Goal: Task Accomplishment & Management: Use online tool/utility

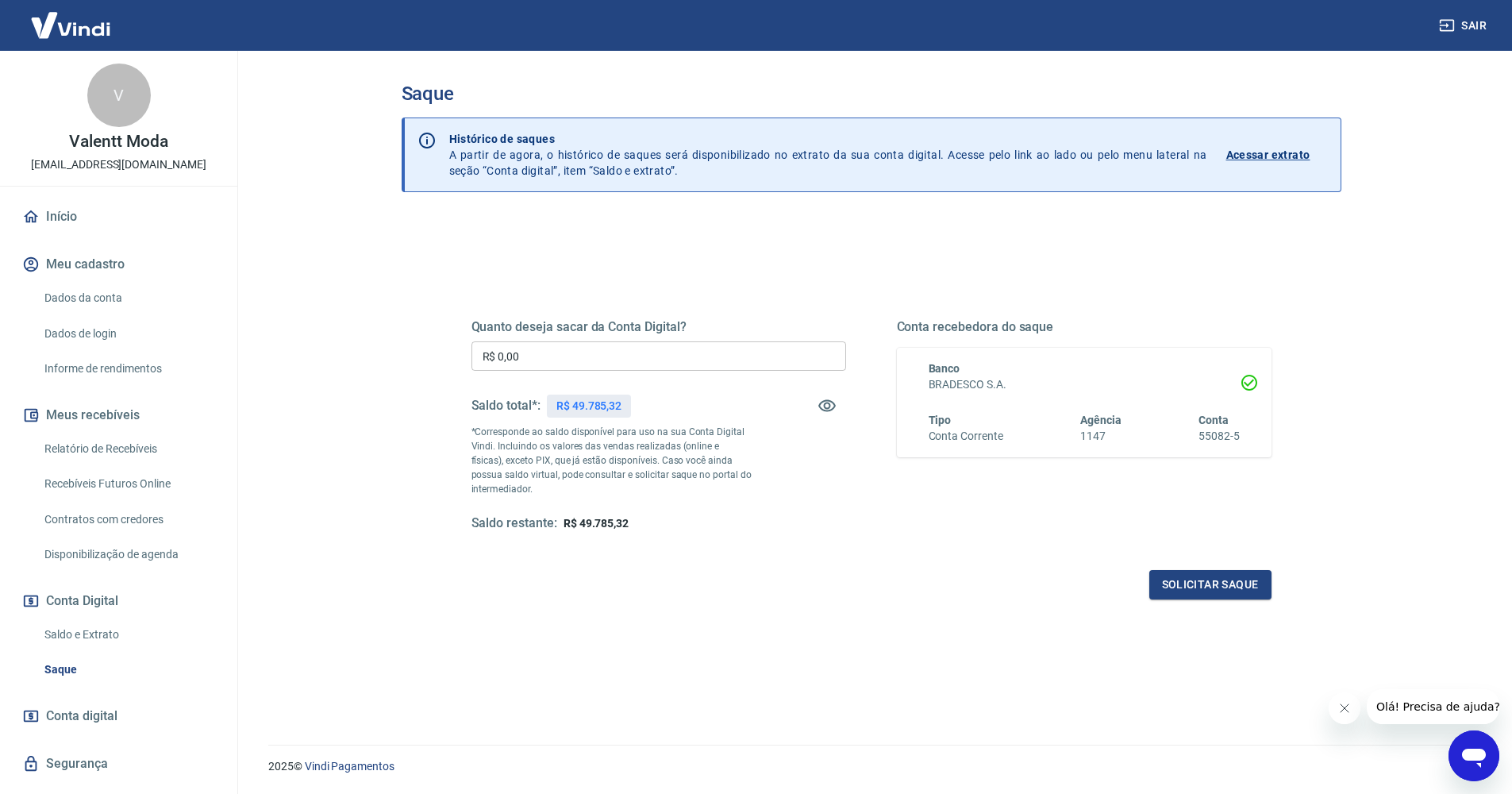
click at [699, 358] on input "R$ 0,00" at bounding box center [659, 355] width 375 height 29
type input "R$ 49.785,32"
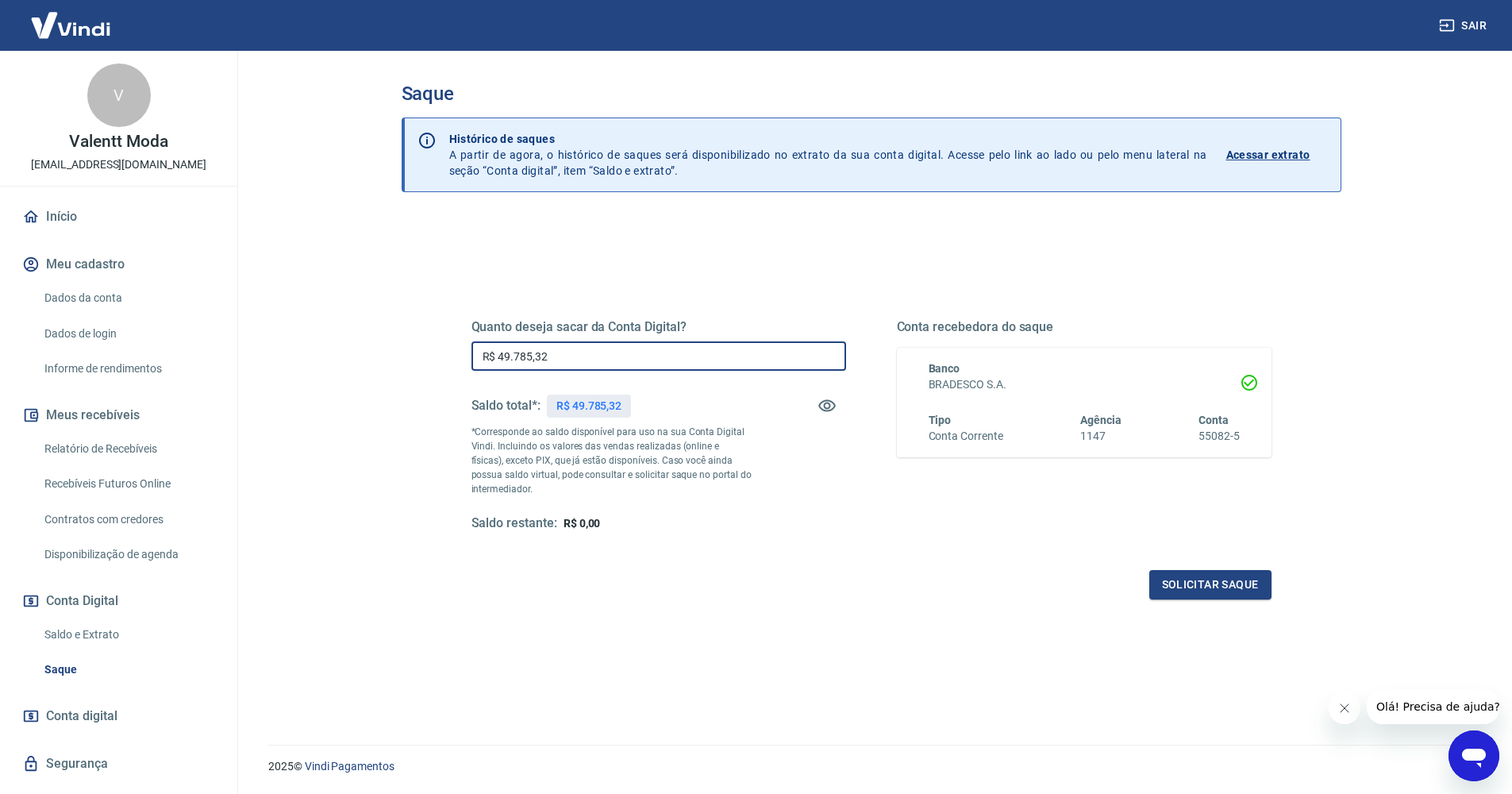
click at [931, 243] on div "Quanto deseja sacar da Conta Digital? R$ 49.785,32 ​ Saldo total*: R$ 49.785,32…" at bounding box center [872, 530] width 940 height 624
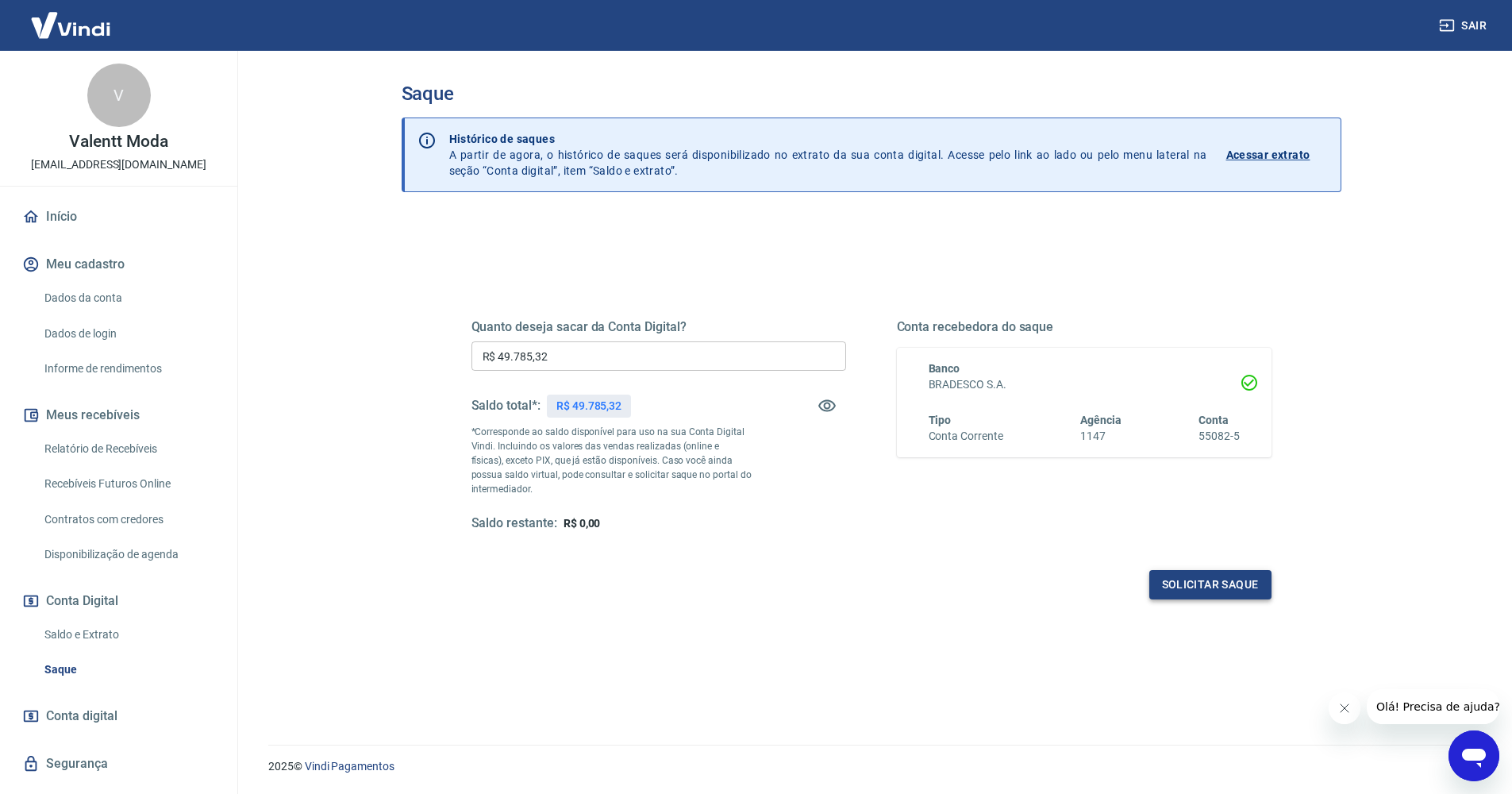
click at [1232, 589] on button "Solicitar saque" at bounding box center [1210, 584] width 122 height 29
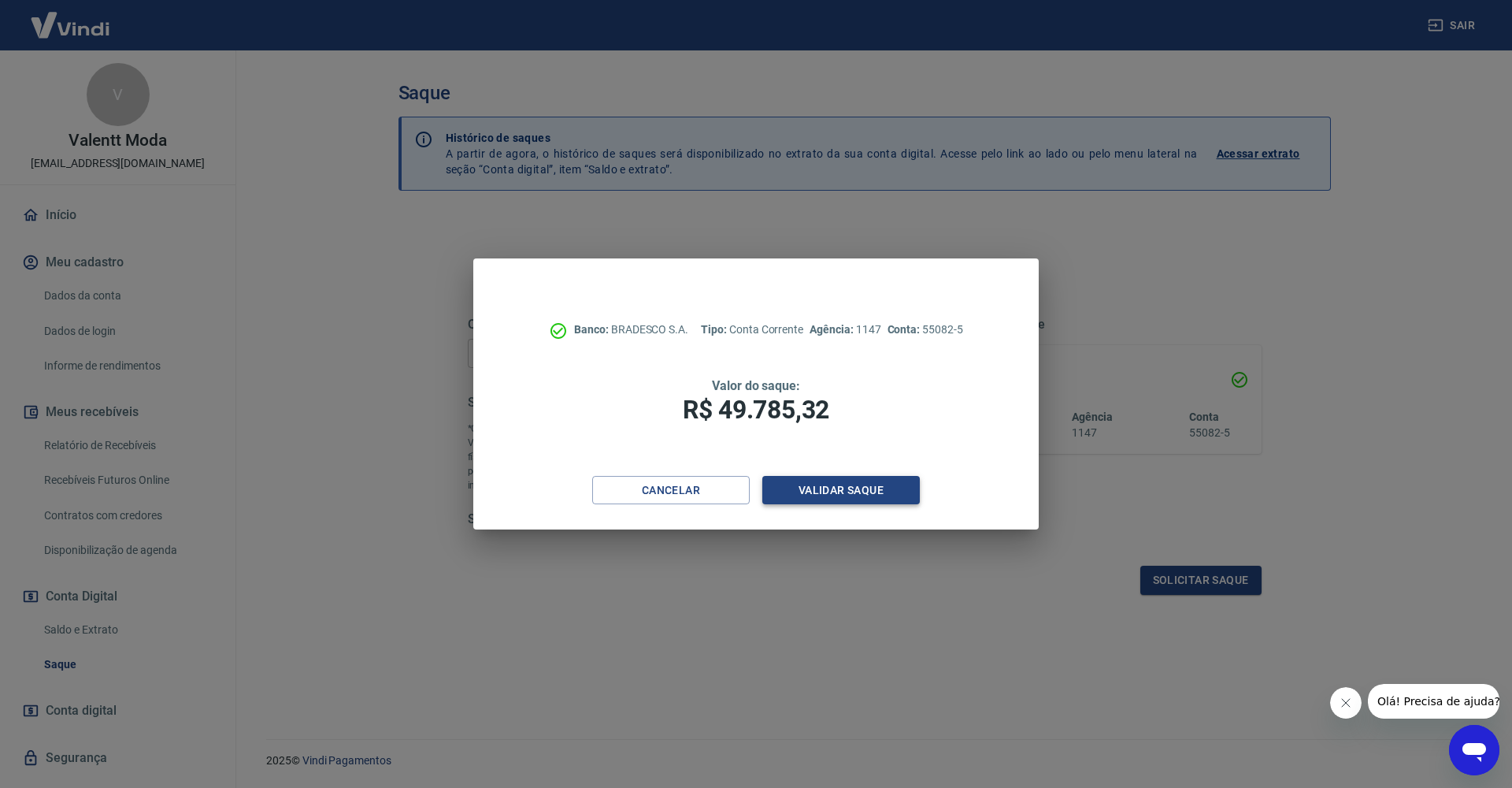
click at [830, 481] on button "Validar saque" at bounding box center [841, 490] width 158 height 29
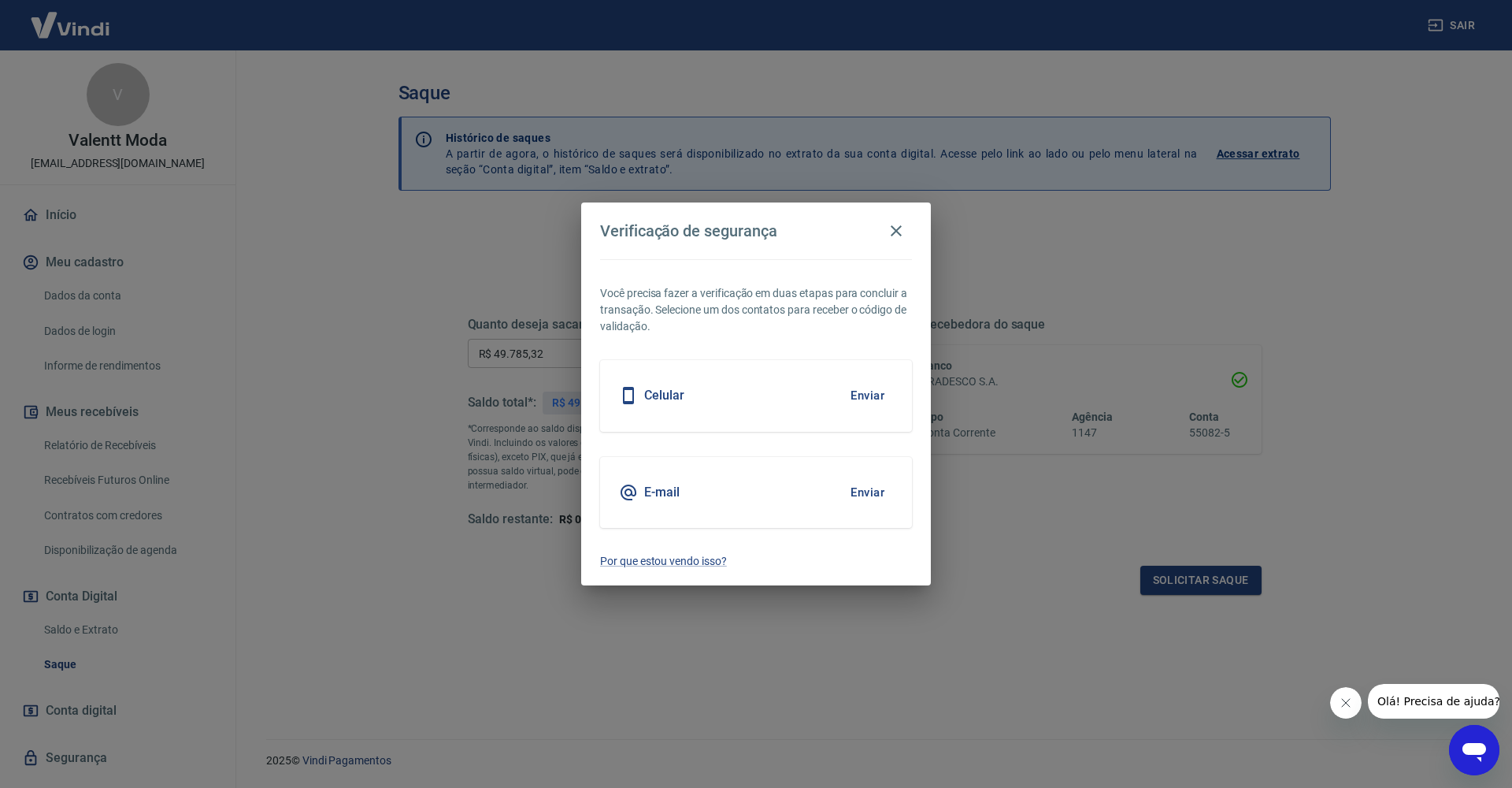
click at [881, 391] on button "Enviar" at bounding box center [867, 395] width 51 height 33
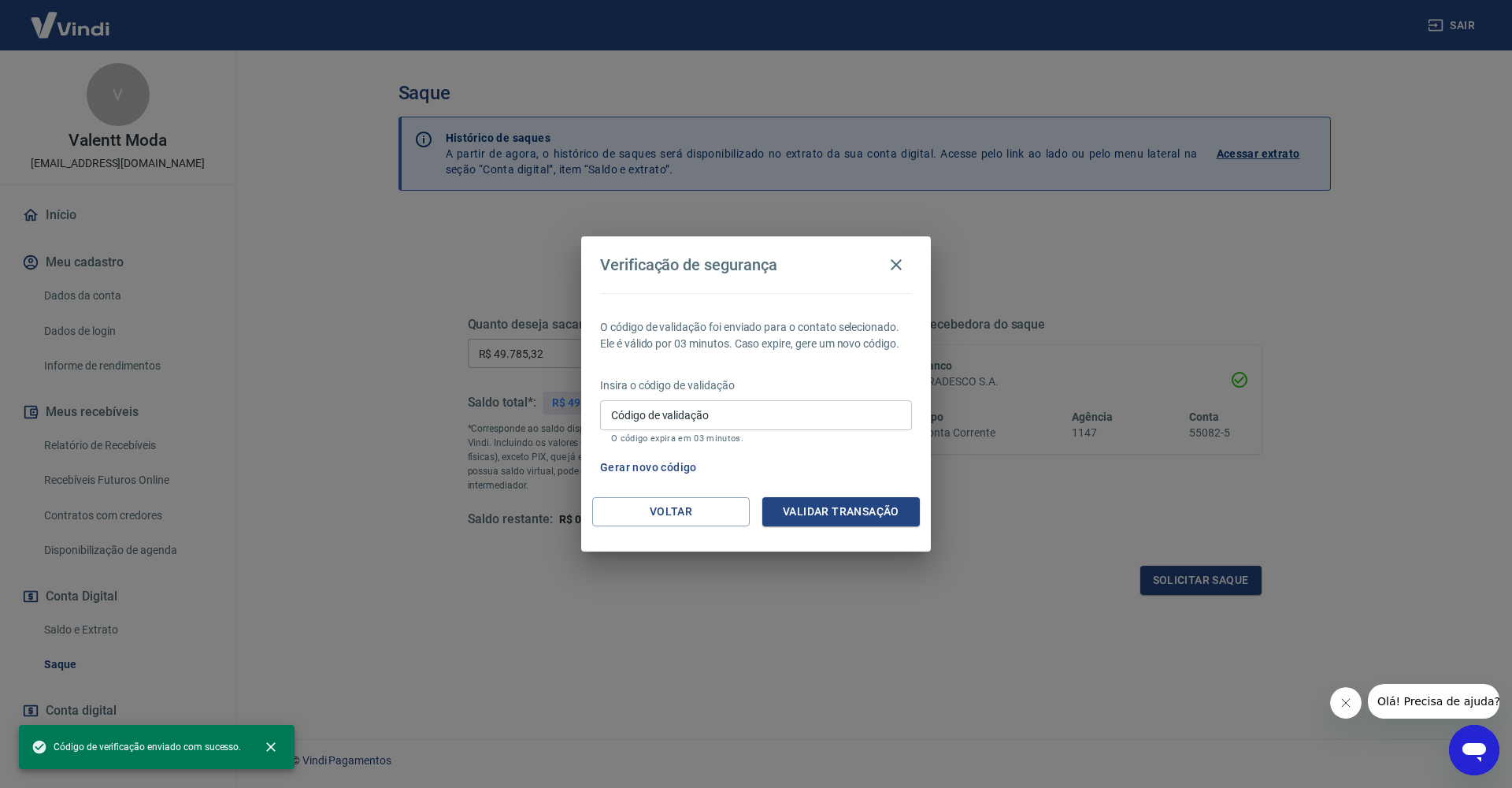
click at [716, 408] on input "Código de validação" at bounding box center [756, 414] width 312 height 29
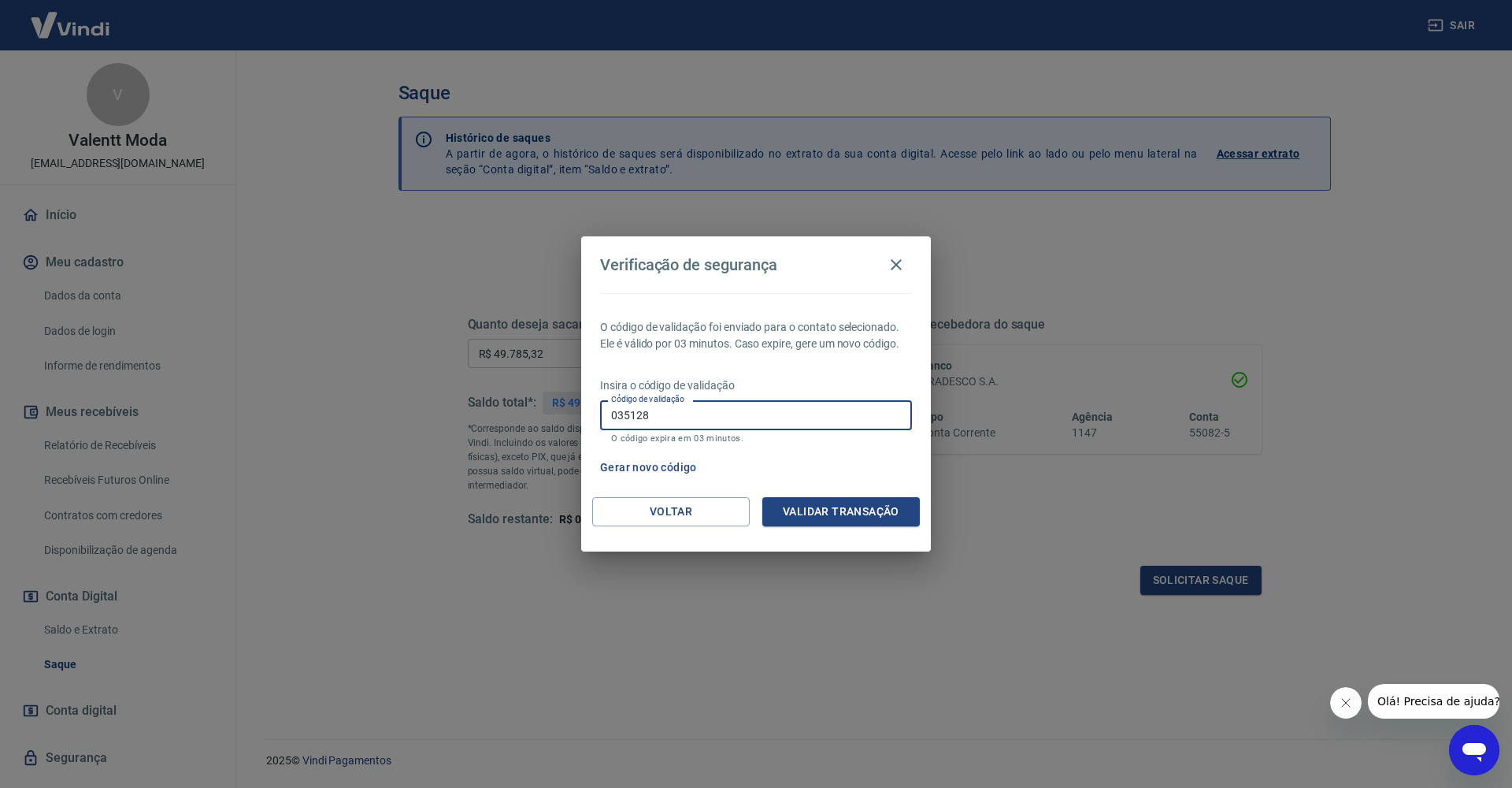
click at [838, 494] on div "O código de validação foi enviado para o contato selecionado. Ele é válido por …" at bounding box center [756, 394] width 350 height 204
click at [844, 507] on button "Validar transação" at bounding box center [841, 511] width 158 height 29
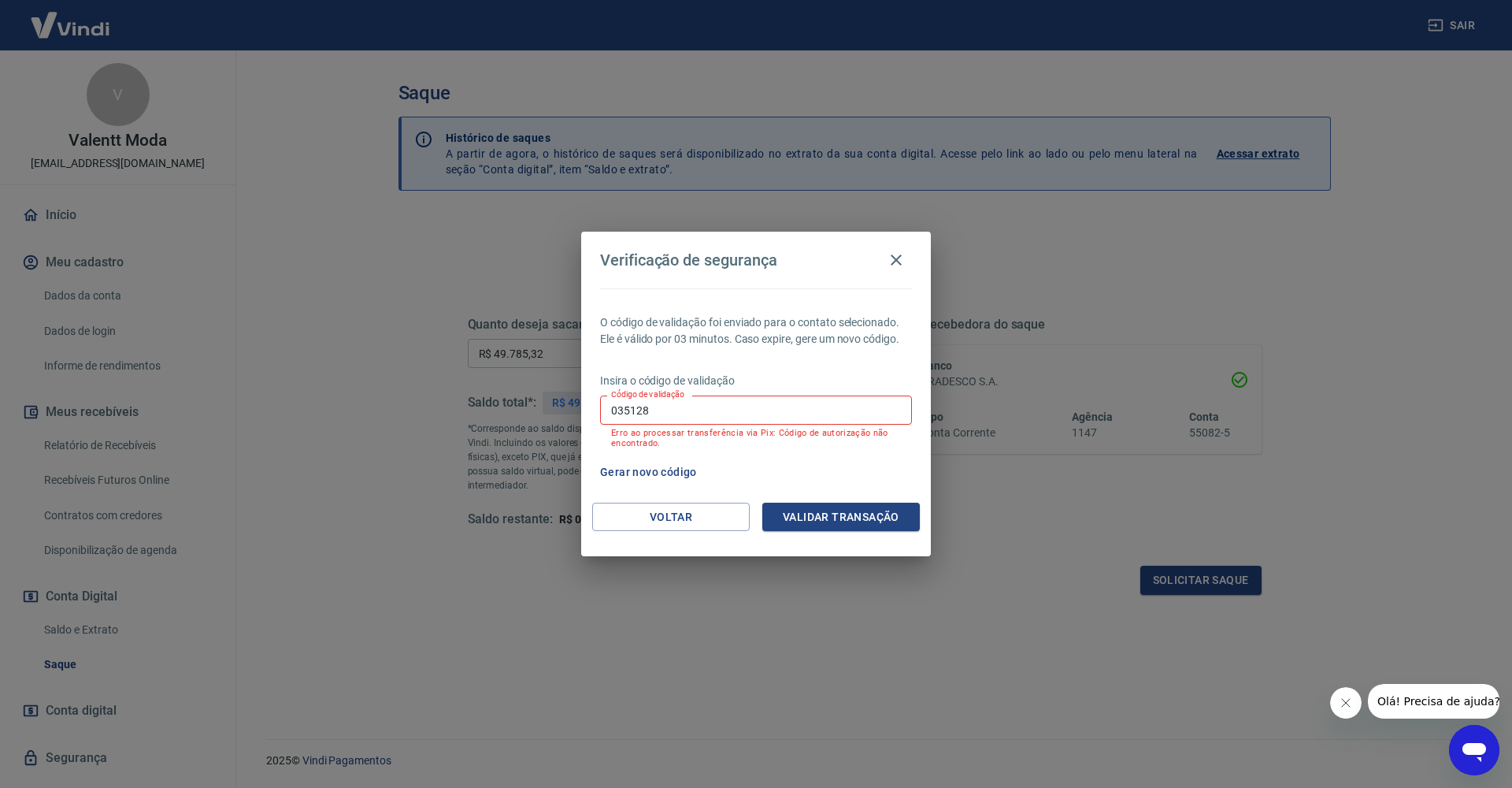
click at [699, 431] on p "Erro ao processar transferência via Pix: Código de autorização não encontrado." at bounding box center [756, 437] width 290 height 21
drag, startPoint x: 695, startPoint y: 410, endPoint x: 401, endPoint y: 412, distance: 294.0
click at [401, 412] on div "Verificação de segurança O código de validação foi enviado para o contato selec…" at bounding box center [756, 394] width 1512 height 788
type input "404095"
click at [825, 527] on button "Validar transação" at bounding box center [841, 517] width 158 height 29
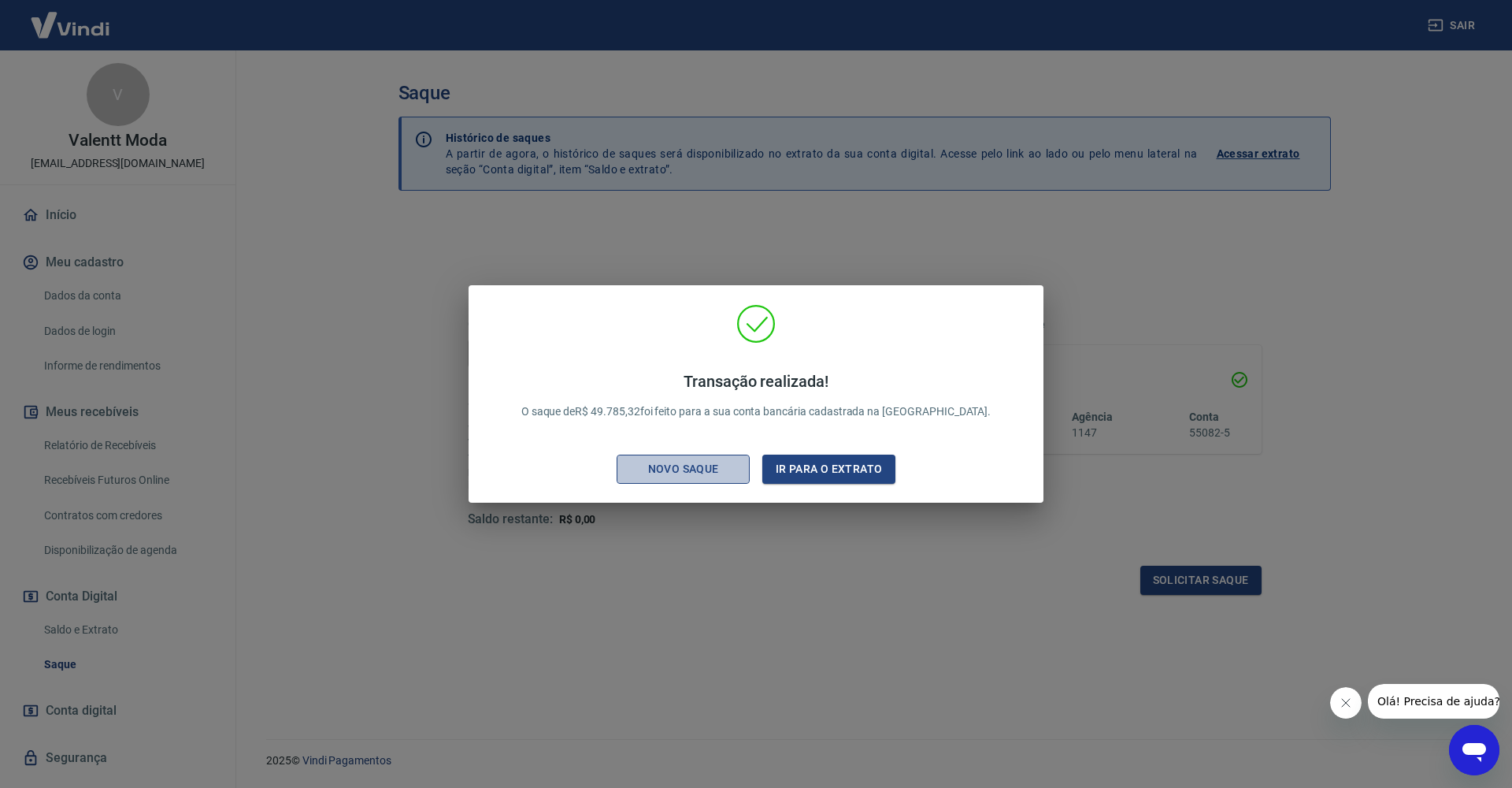
click at [685, 470] on div "Novo saque" at bounding box center [684, 469] width 109 height 20
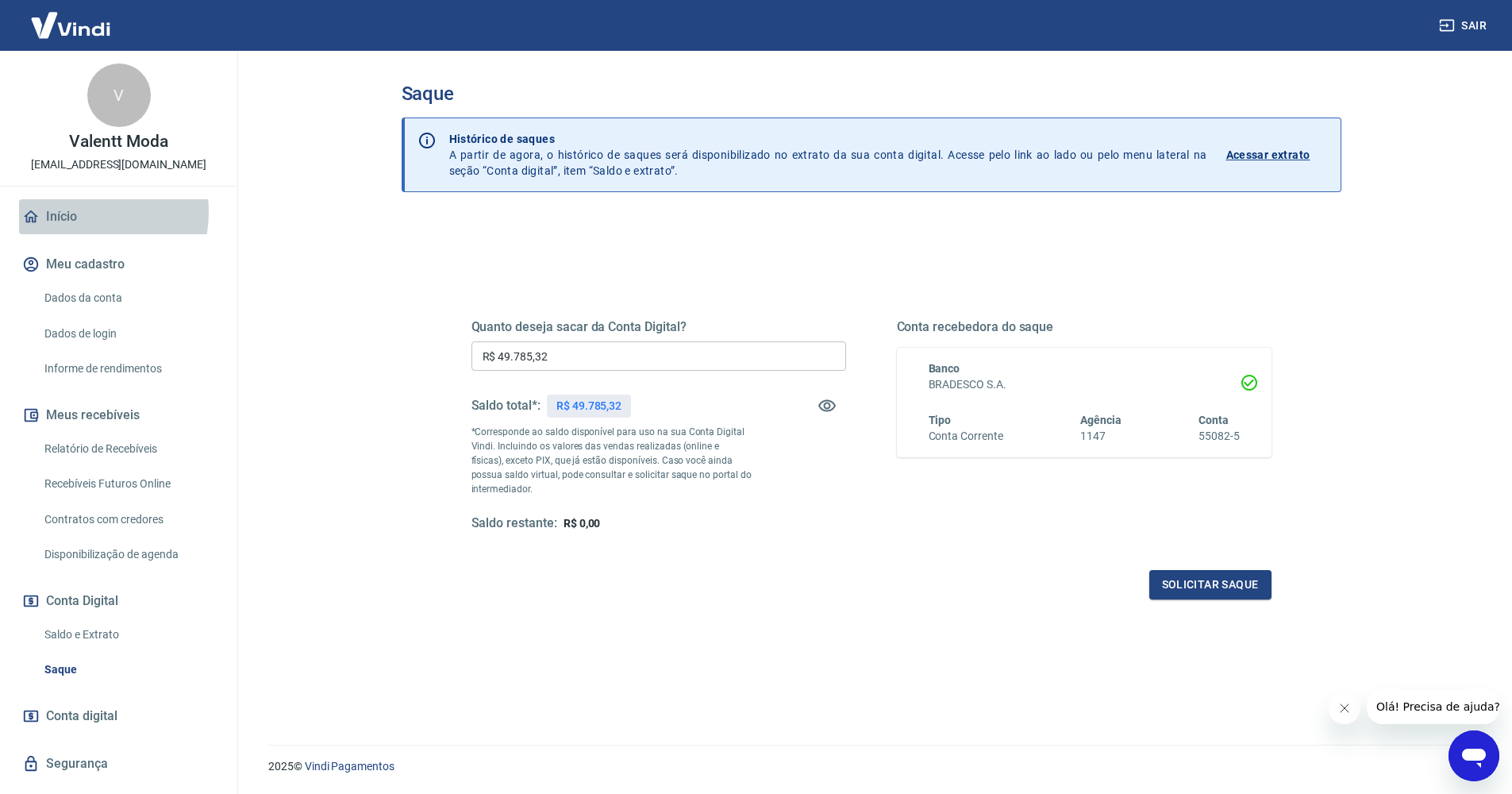
click at [72, 212] on link "Início" at bounding box center [119, 217] width 200 height 35
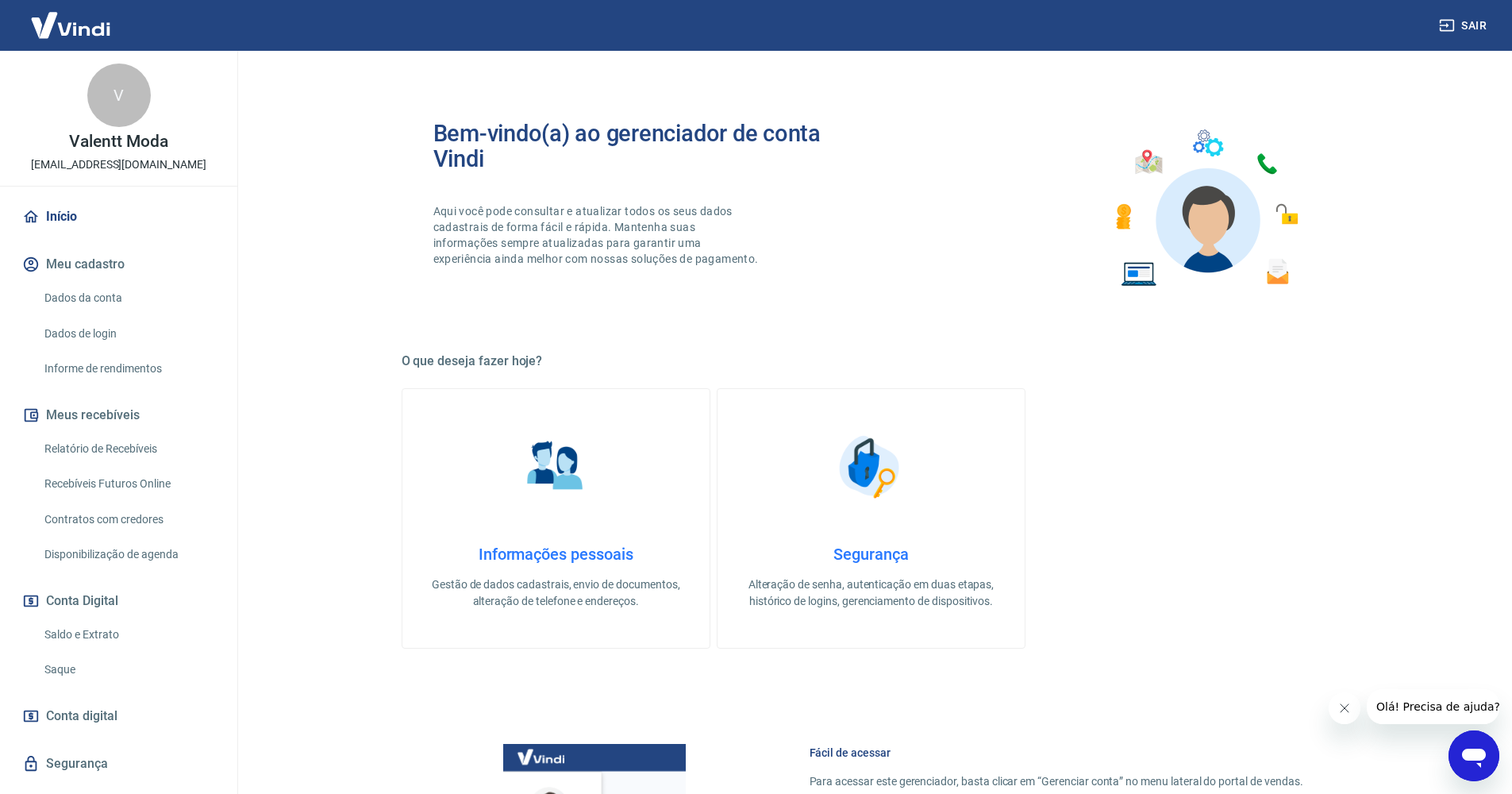
scroll to position [443, 0]
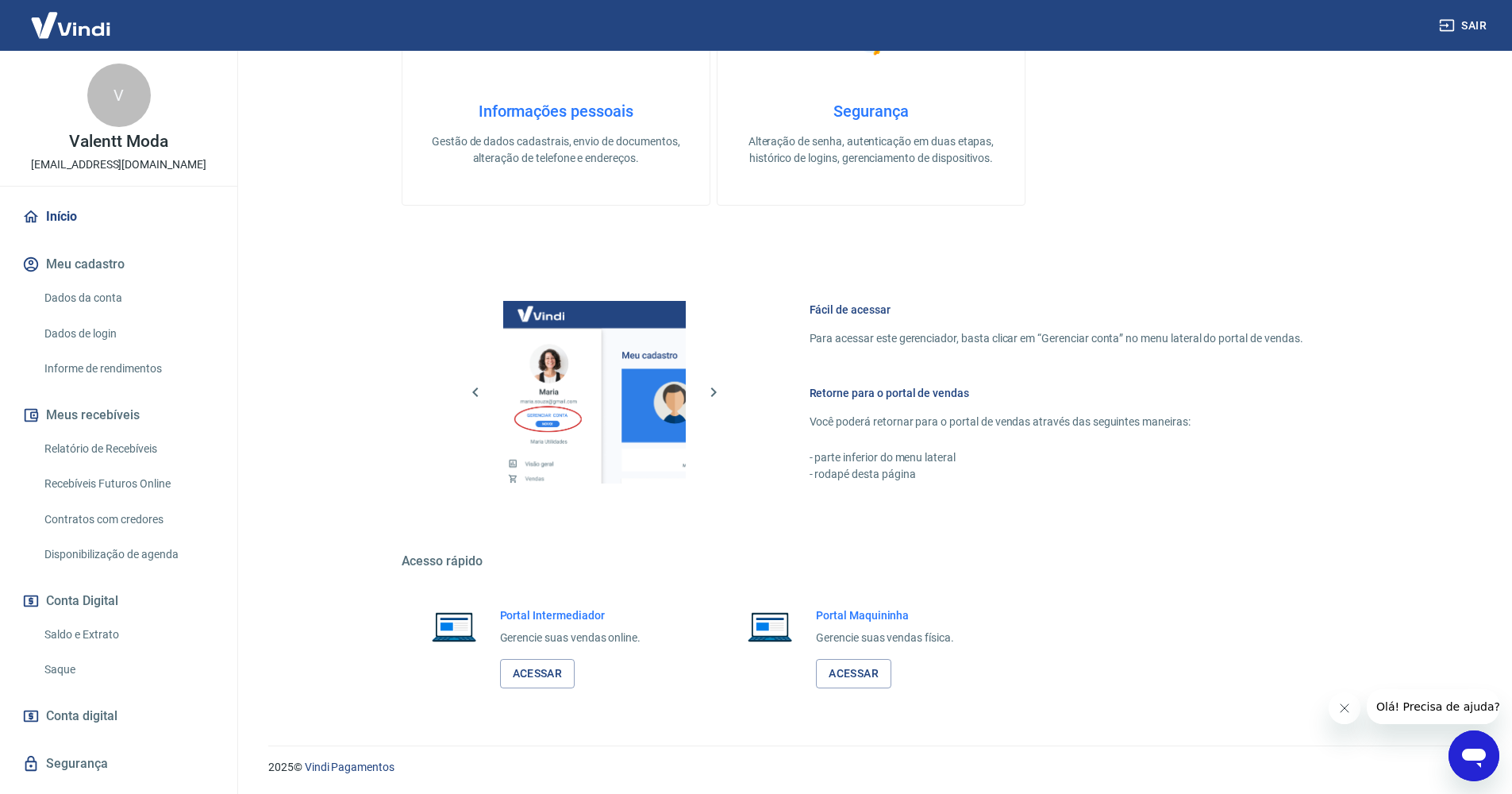
click at [543, 653] on div "Portal Intermediador Gerencie suas vendas online. Acessar" at bounding box center [571, 647] width 141 height 81
click at [549, 673] on link "Acessar" at bounding box center [537, 673] width 76 height 29
